Goal: Task Accomplishment & Management: Manage account settings

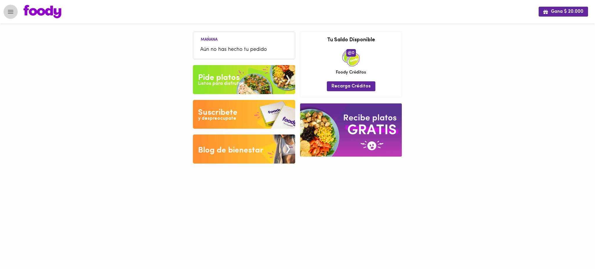
click at [14, 10] on icon "Menu" at bounding box center [10, 11] width 7 height 7
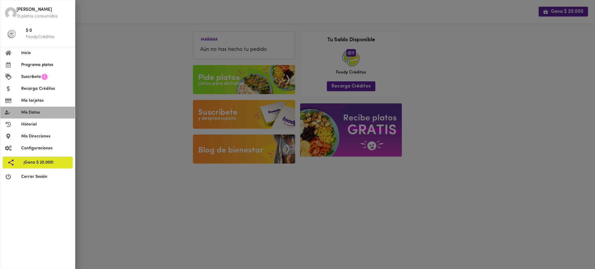
click at [39, 110] on span "Mis Datos" at bounding box center [45, 113] width 49 height 6
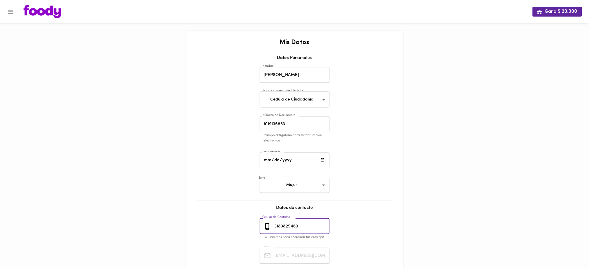
drag, startPoint x: 304, startPoint y: 227, endPoint x: 264, endPoint y: 227, distance: 39.8
click at [264, 227] on div "3183825460 Celular de Contacto" at bounding box center [295, 226] width 70 height 16
click at [8, 13] on icon "Menu" at bounding box center [10, 11] width 7 height 7
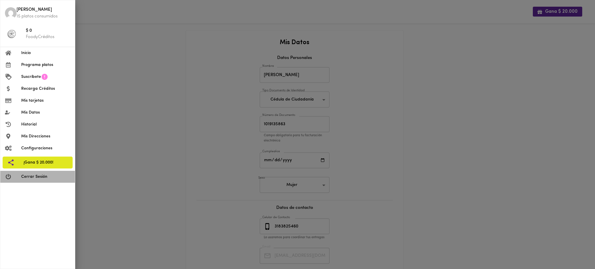
click at [31, 178] on span "Cerrar Sesión" at bounding box center [45, 177] width 49 height 6
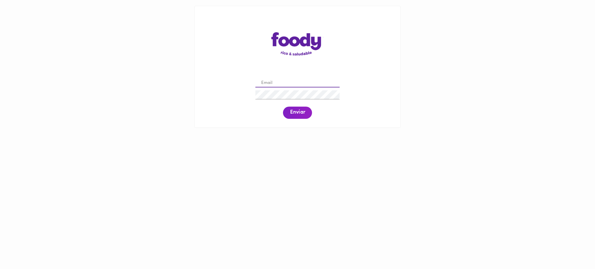
click at [281, 82] on input "email" at bounding box center [297, 83] width 84 height 9
paste input "[EMAIL_ADDRESS][DOMAIN_NAME]"
click at [296, 110] on span "Enviar" at bounding box center [297, 113] width 15 height 6
click at [294, 112] on span "Enviar" at bounding box center [297, 113] width 15 height 6
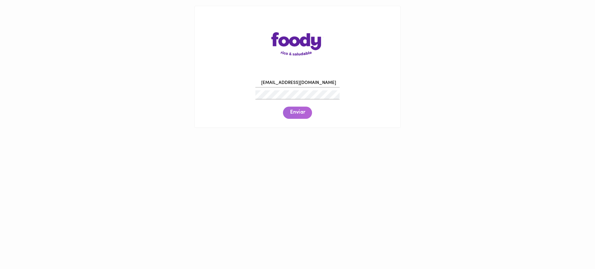
click at [294, 112] on span "Enviar" at bounding box center [297, 113] width 15 height 6
drag, startPoint x: 338, startPoint y: 81, endPoint x: 247, endPoint y: 76, distance: 91.7
click at [247, 76] on div "[EMAIL_ADDRESS][DOMAIN_NAME] Enviar" at bounding box center [297, 98] width 194 height 44
paste input "mccanate"
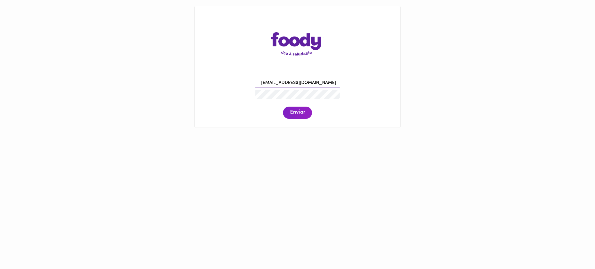
type input "[EMAIL_ADDRESS][DOMAIN_NAME]"
click at [301, 115] on span "Enviar" at bounding box center [297, 113] width 15 height 6
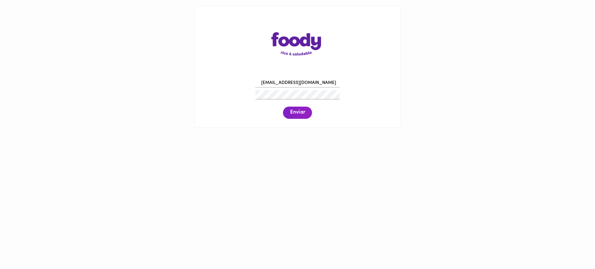
click at [301, 115] on span "Enviar" at bounding box center [297, 113] width 15 height 6
click at [221, 100] on div "[EMAIL_ADDRESS][DOMAIN_NAME] Enviar" at bounding box center [297, 98] width 194 height 44
click at [295, 113] on span "Enviar" at bounding box center [297, 113] width 15 height 6
drag, startPoint x: 313, startPoint y: 81, endPoint x: 236, endPoint y: 71, distance: 77.6
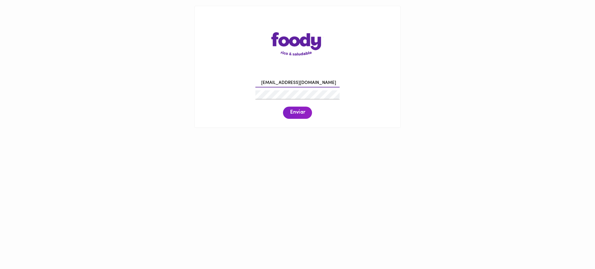
click at [236, 71] on div "[EMAIL_ADDRESS][DOMAIN_NAME] Enviar" at bounding box center [298, 66] width 206 height 121
paste input "[EMAIL_ADDRESS][DOMAIN_NAME]"
click at [302, 112] on span "Enviar" at bounding box center [297, 113] width 15 height 6
click at [300, 115] on span "Enviar" at bounding box center [297, 113] width 15 height 6
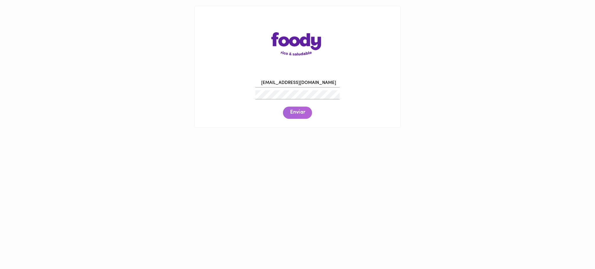
click at [300, 115] on span "Enviar" at bounding box center [297, 113] width 15 height 6
click at [290, 93] on div "[EMAIL_ADDRESS][DOMAIN_NAME] Enviar" at bounding box center [297, 98] width 194 height 44
drag, startPoint x: 300, startPoint y: 115, endPoint x: 229, endPoint y: 96, distance: 73.5
click at [229, 96] on div "[EMAIL_ADDRESS][DOMAIN_NAME] Enviar" at bounding box center [297, 98] width 194 height 44
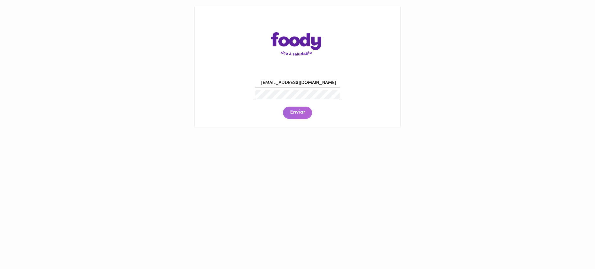
click at [294, 112] on span "Enviar" at bounding box center [297, 113] width 15 height 6
drag, startPoint x: 324, startPoint y: 80, endPoint x: 238, endPoint y: 85, distance: 86.4
click at [238, 85] on div "[EMAIL_ADDRESS][DOMAIN_NAME] Enviar" at bounding box center [297, 98] width 194 height 44
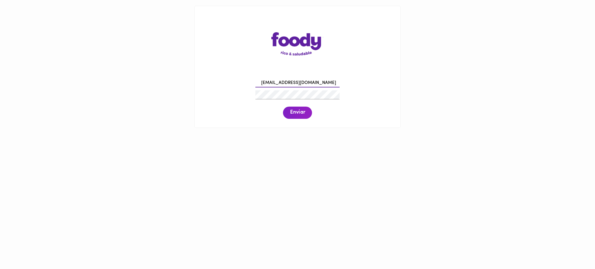
paste input "[EMAIL_ADDRESS]"
type input "[EMAIL_ADDRESS][DOMAIN_NAME]"
click at [297, 110] on span "Enviar" at bounding box center [297, 113] width 15 height 6
